Goal: Task Accomplishment & Management: Use online tool/utility

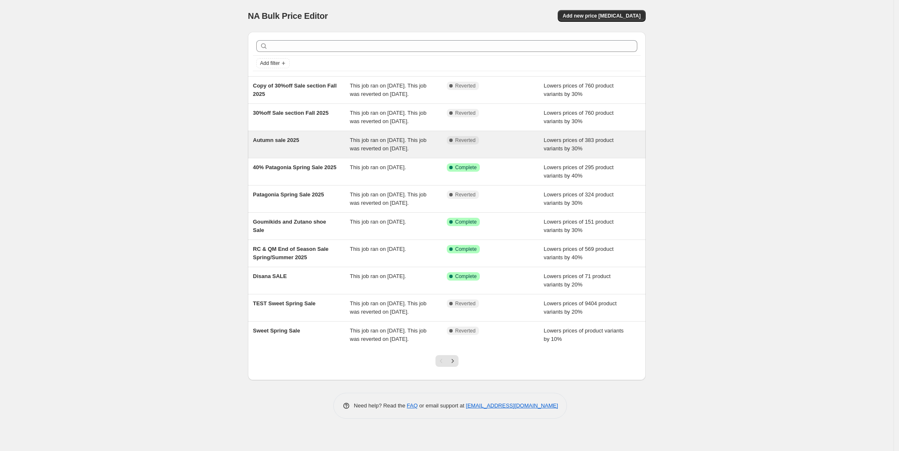
click at [292, 151] on div "Autumn sale 2025 This job ran on [DATE]. This job was reverted on [DATE]. Compl…" at bounding box center [447, 144] width 398 height 27
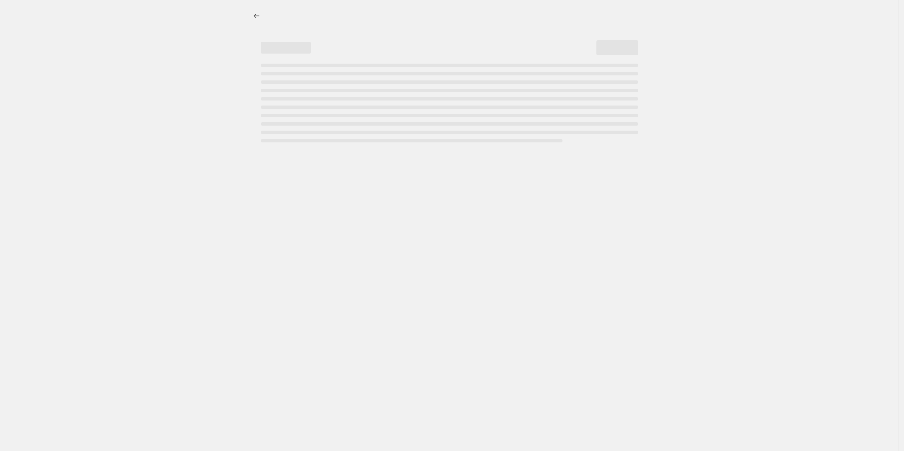
select select "percentage"
select select "tag"
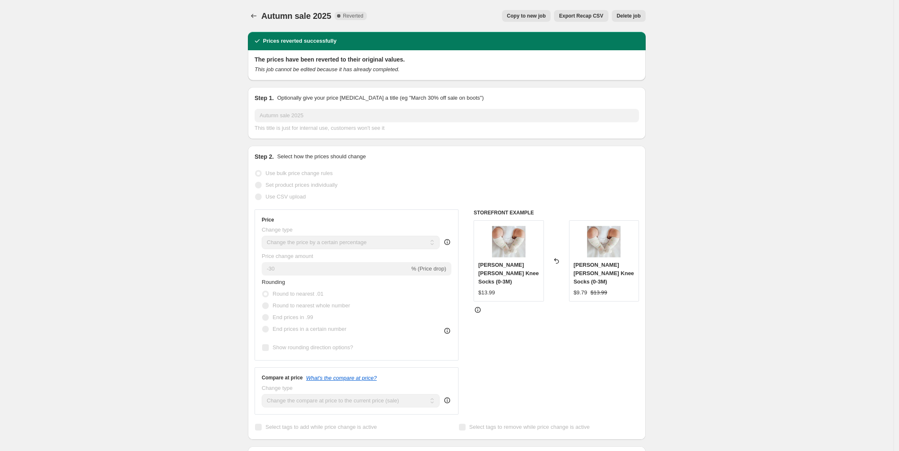
click at [525, 16] on span "Copy to new job" at bounding box center [526, 16] width 39 height 7
select select "percentage"
select select "tag"
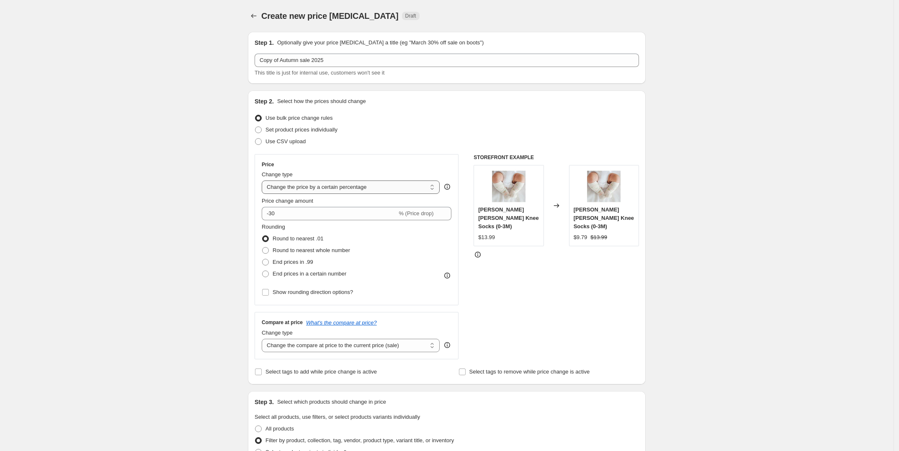
click at [394, 185] on select "Change the price to a certain amount Change the price by a certain amount Chang…" at bounding box center [351, 186] width 178 height 13
click at [388, 185] on select "Change the price to a certain amount Change the price by a certain amount Chang…" at bounding box center [351, 186] width 178 height 13
click at [389, 343] on select "Change the compare at price to the current price (sale) Change the compare at p…" at bounding box center [351, 345] width 178 height 13
select select "no_change"
click at [264, 340] on select "Change the compare at price to the current price (sale) Change the compare at p…" at bounding box center [351, 345] width 178 height 13
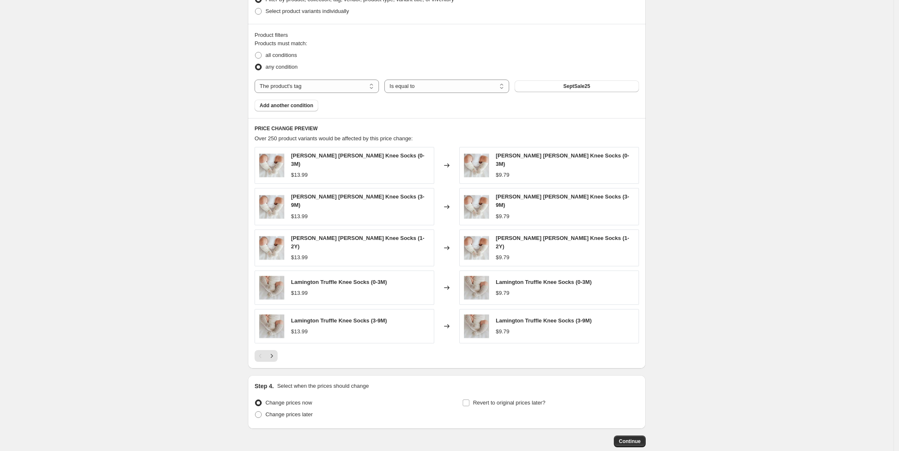
scroll to position [483, 0]
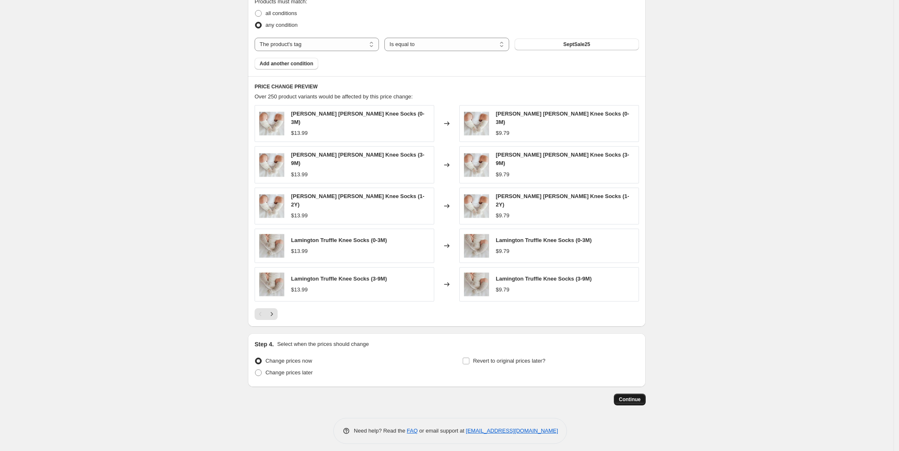
click at [636, 396] on span "Continue" at bounding box center [630, 399] width 22 height 7
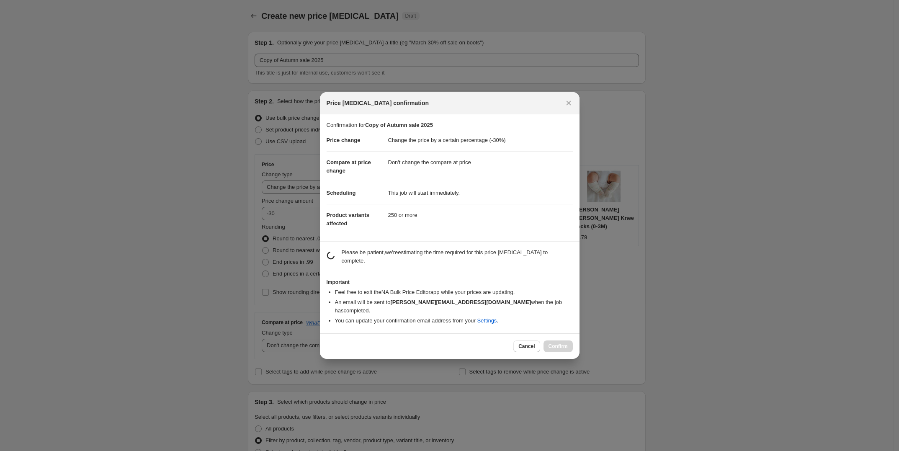
scroll to position [0, 0]
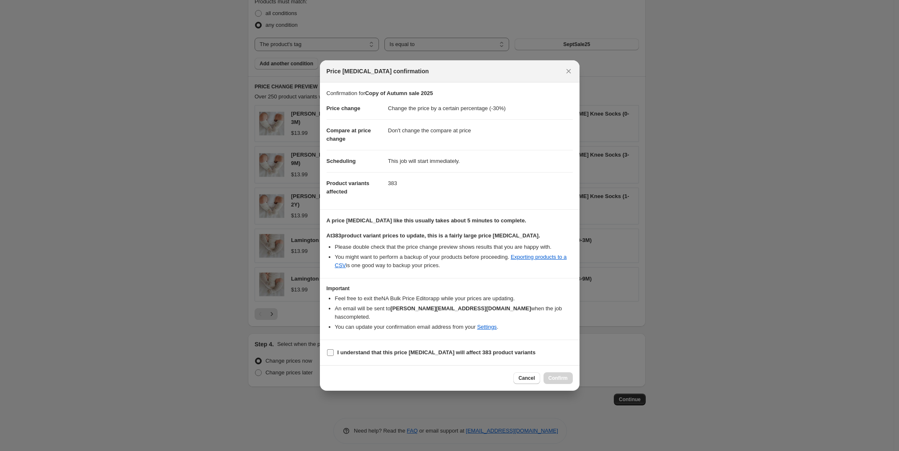
click at [330, 349] on input "I understand that this price [MEDICAL_DATA] will affect 383 product variants" at bounding box center [330, 352] width 7 height 7
checkbox input "true"
click at [557, 375] on span "Confirm" at bounding box center [557, 378] width 19 height 7
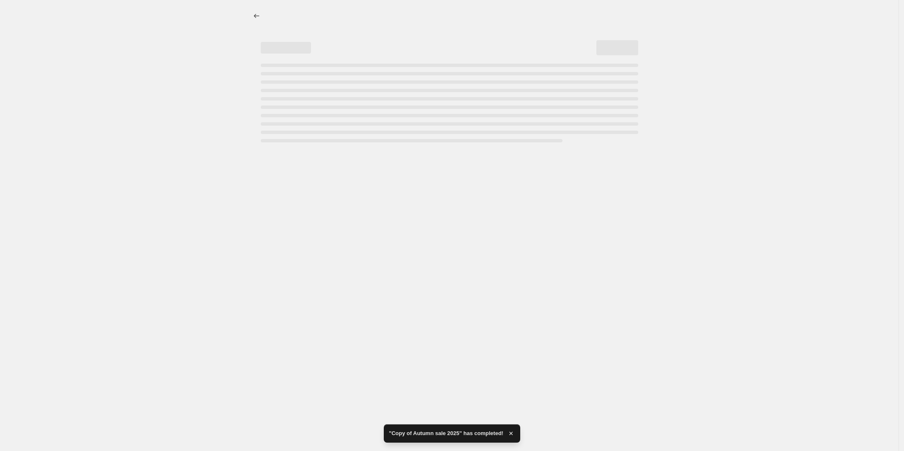
select select "percentage"
select select "no_change"
select select "tag"
